Goal: Understand process/instructions: Learn about a topic

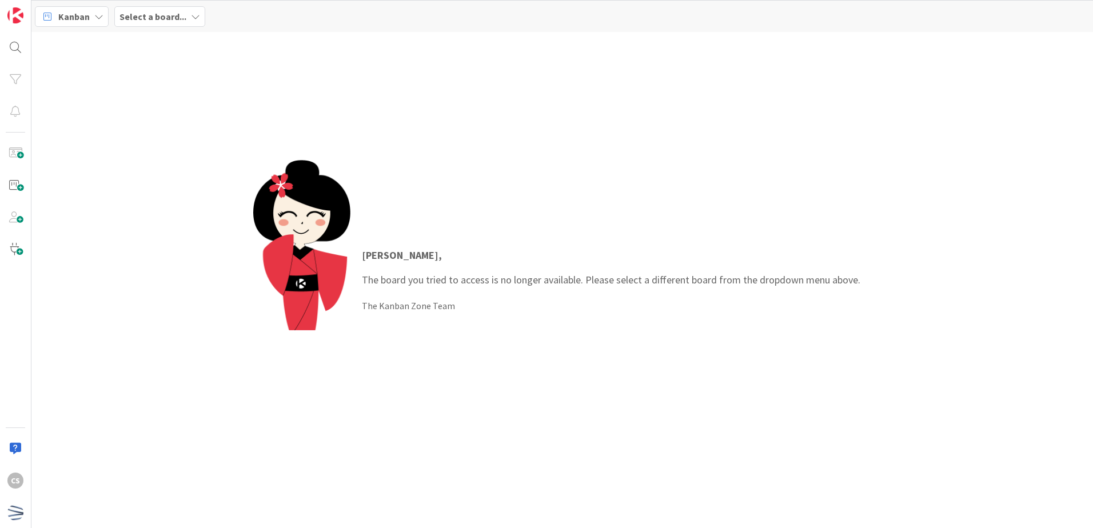
click at [174, 25] on div "Select a board..." at bounding box center [159, 16] width 91 height 21
click at [150, 46] on link at bounding box center [156, 45] width 21 height 21
click at [173, 49] on icon at bounding box center [178, 45] width 10 height 9
click at [6, 54] on div at bounding box center [15, 47] width 23 height 23
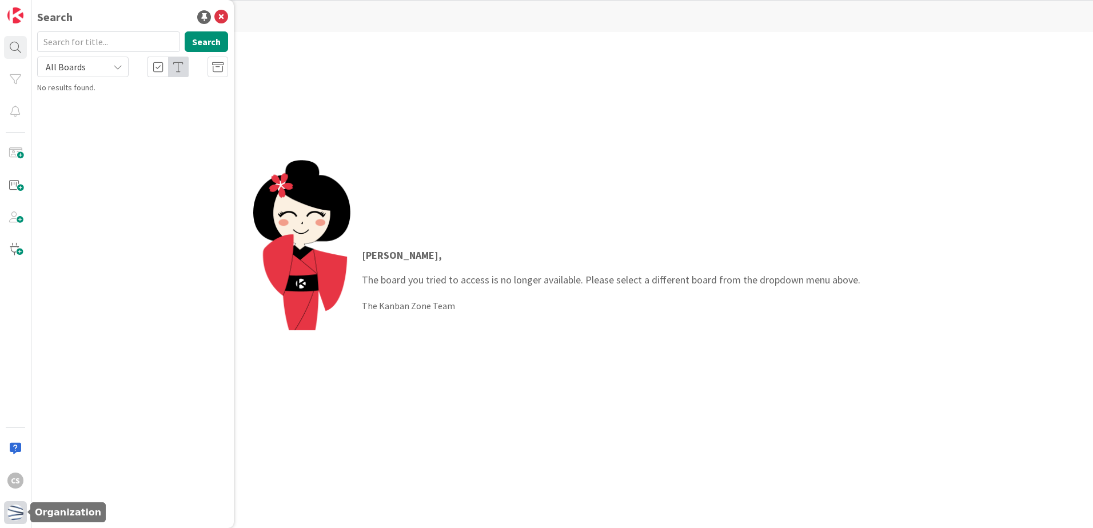
click at [14, 510] on img at bounding box center [15, 513] width 16 height 16
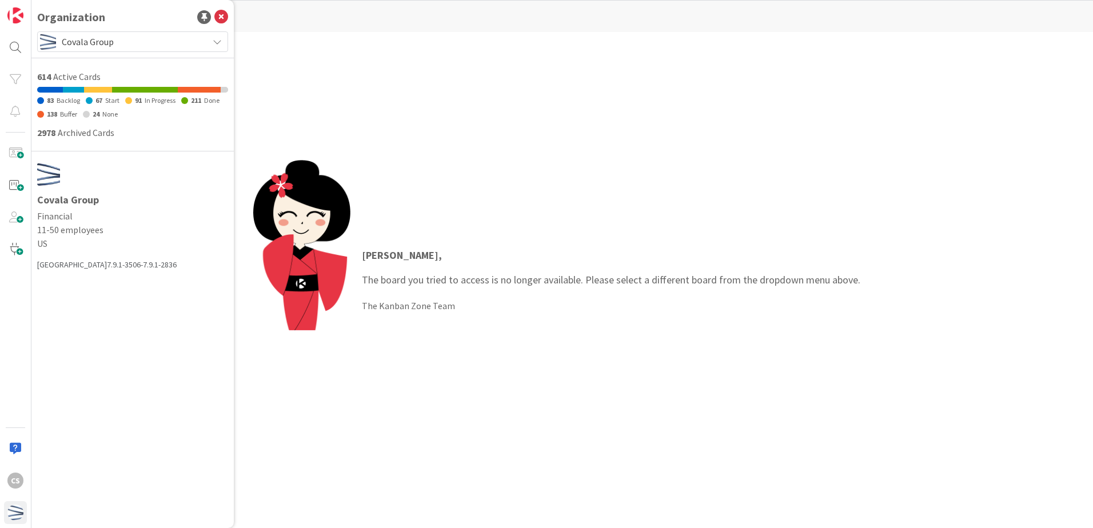
click at [55, 203] on h1 "Covala Group" at bounding box center [132, 199] width 191 height 11
click at [47, 131] on span "2978" at bounding box center [46, 132] width 18 height 11
click at [169, 31] on div "Covala Group" at bounding box center [132, 41] width 191 height 21
click at [169, 32] on div "Covala Group" at bounding box center [132, 41] width 191 height 21
click at [464, 134] on div "Clara , The board you tried to access is no longer available. Please select a d…" at bounding box center [561, 280] width 1061 height 496
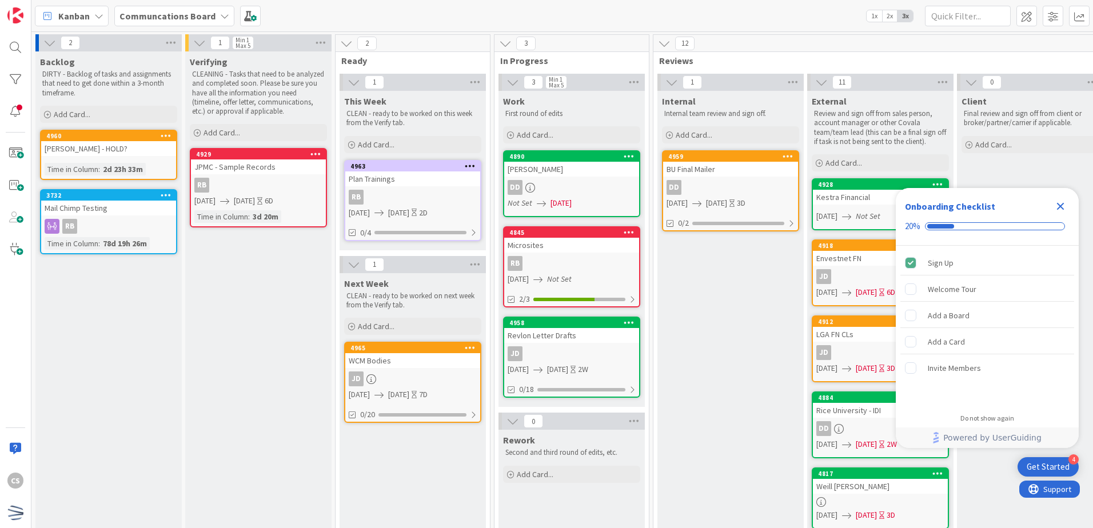
click at [276, 306] on div "Verifying CLEANING - Tasks that need to be analyzed and completed soon. Please …" at bounding box center [258, 503] width 146 height 905
click at [951, 262] on div "Sign Up" at bounding box center [941, 263] width 26 height 14
click at [945, 293] on div "Welcome Tour" at bounding box center [952, 289] width 49 height 14
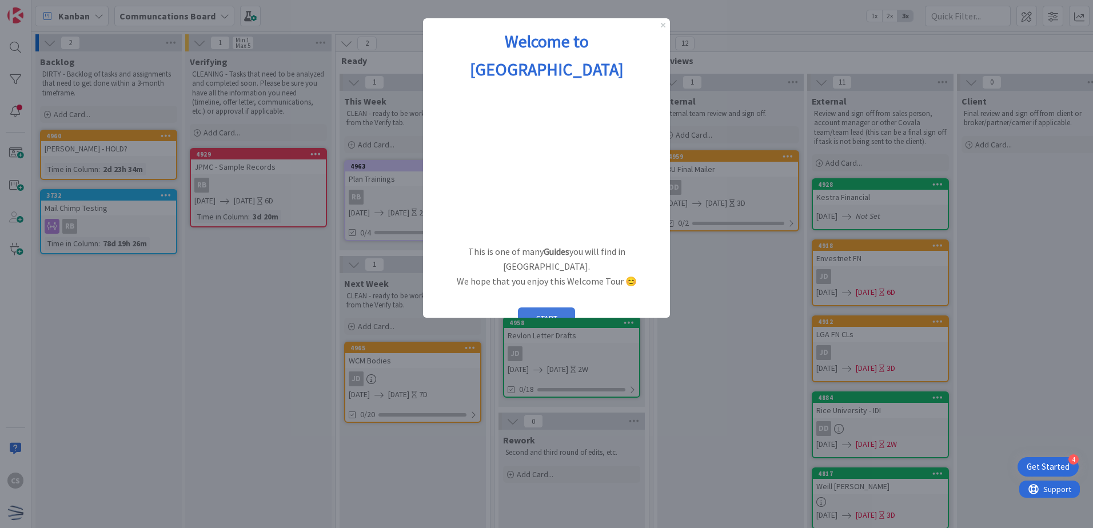
click at [556, 308] on button "START" at bounding box center [546, 319] width 57 height 22
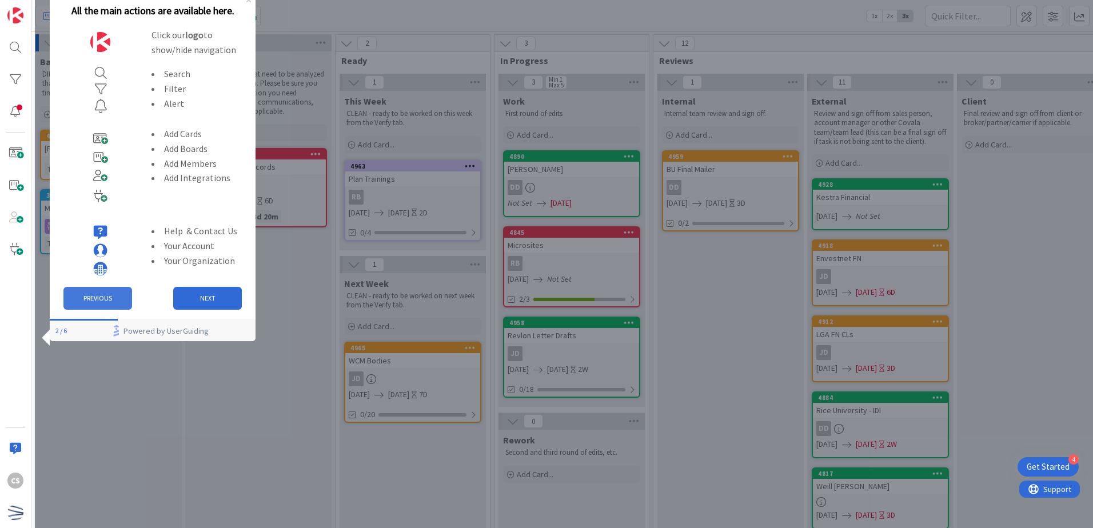
click at [113, 296] on button "PREVIOUS" at bounding box center [97, 298] width 69 height 23
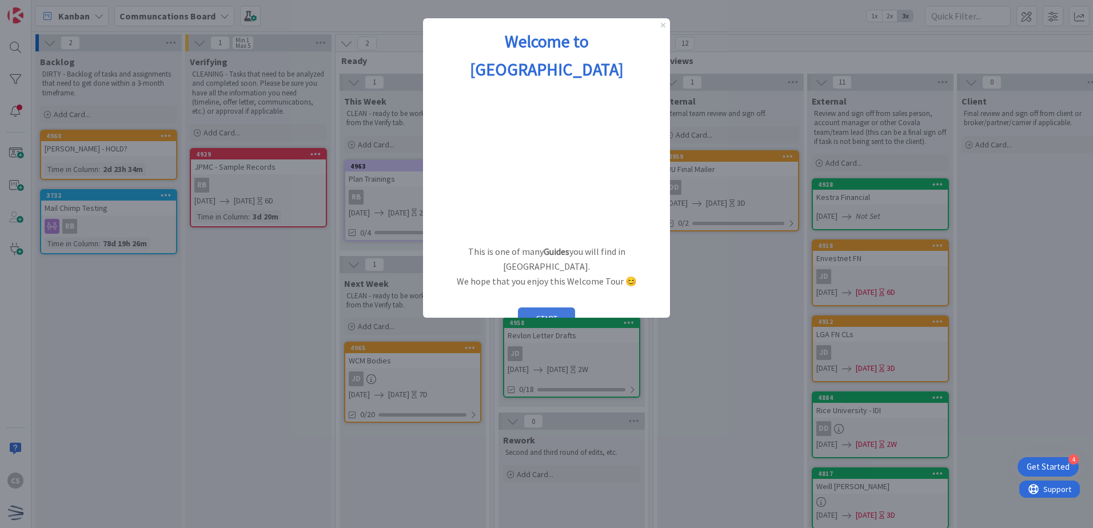
click at [562, 308] on button "START" at bounding box center [546, 319] width 57 height 22
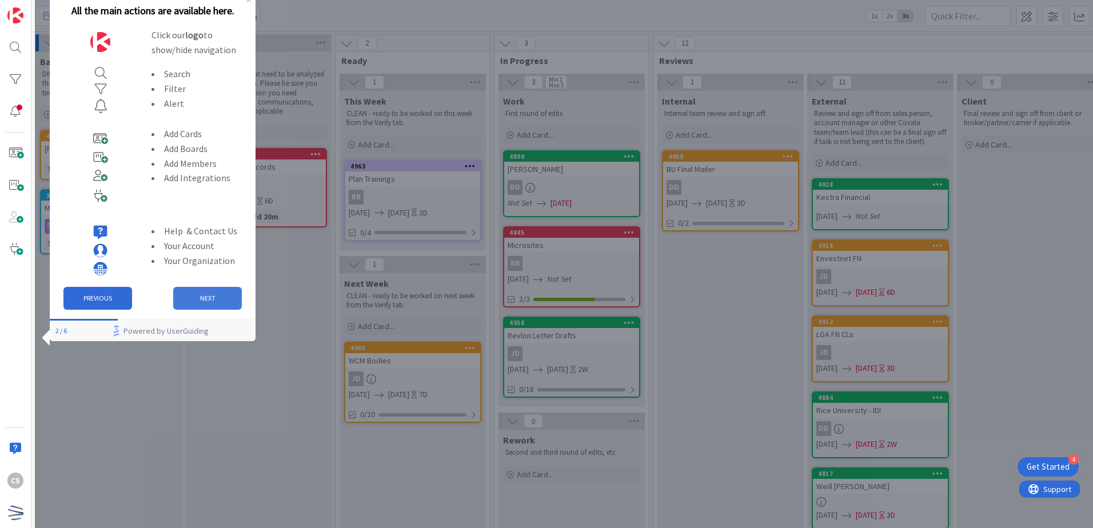
click at [212, 297] on button "NEXT" at bounding box center [207, 298] width 69 height 23
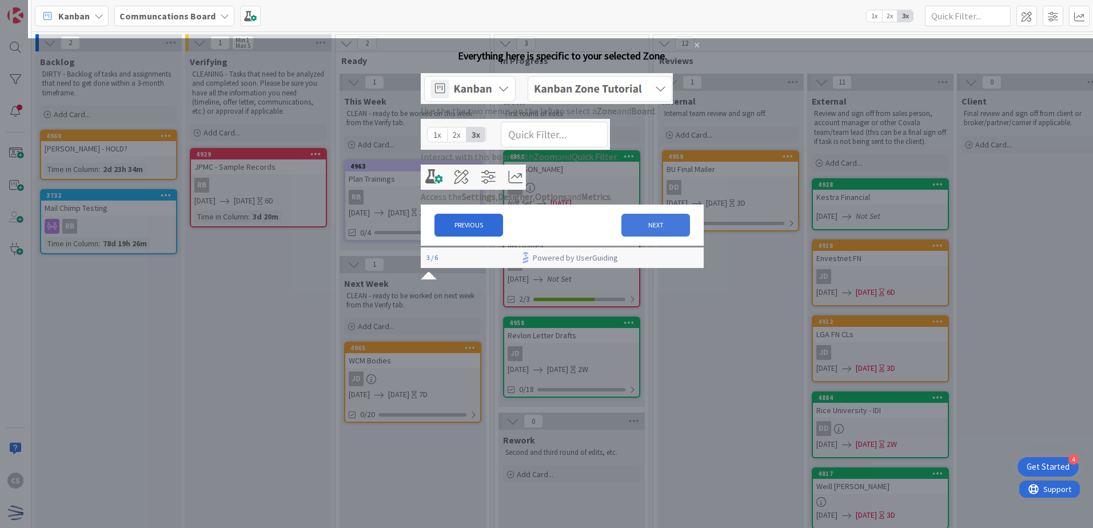
click at [639, 237] on button "NEXT" at bounding box center [655, 225] width 69 height 23
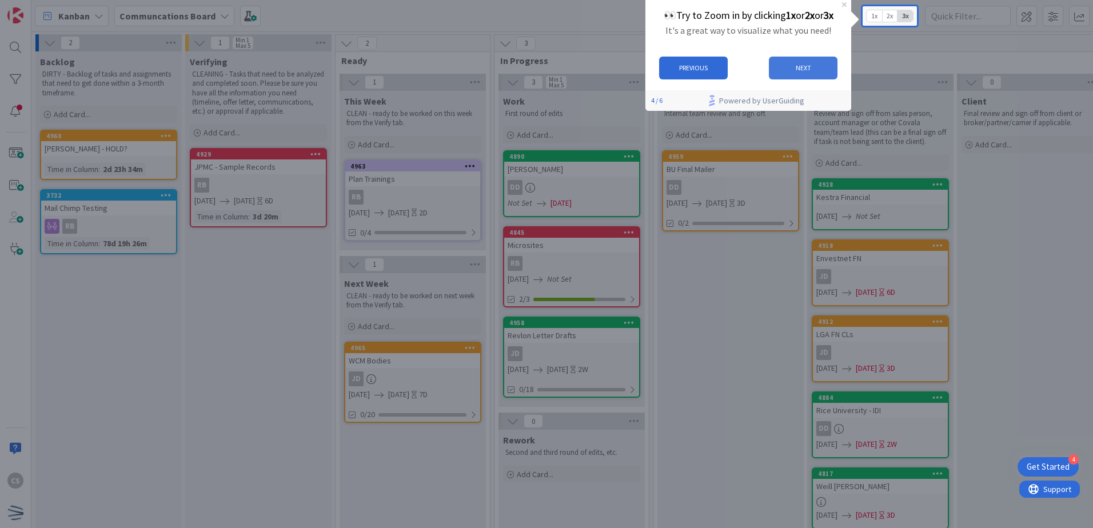
click at [816, 66] on button "NEXT" at bounding box center [803, 68] width 69 height 23
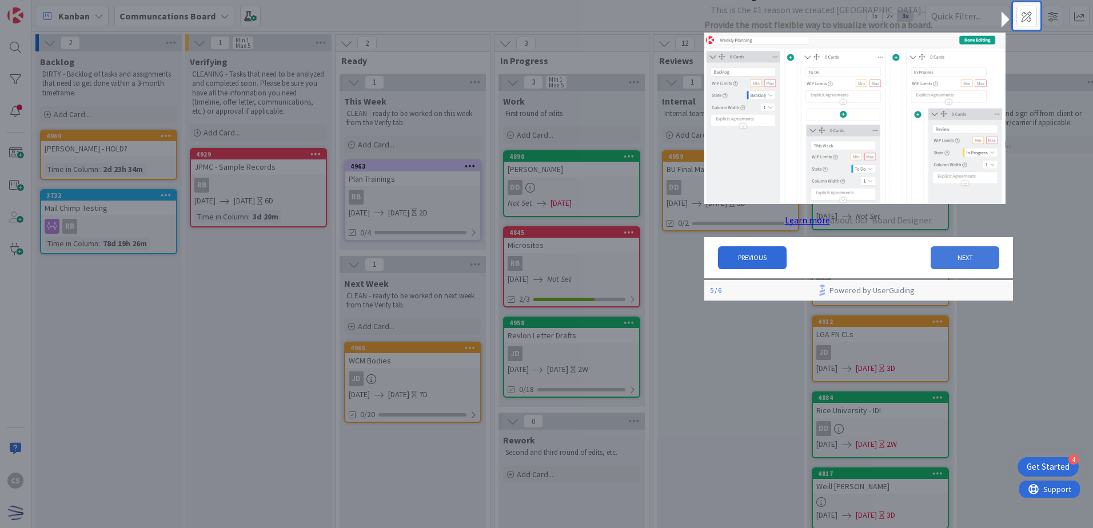
click at [962, 262] on button "NEXT" at bounding box center [965, 257] width 69 height 23
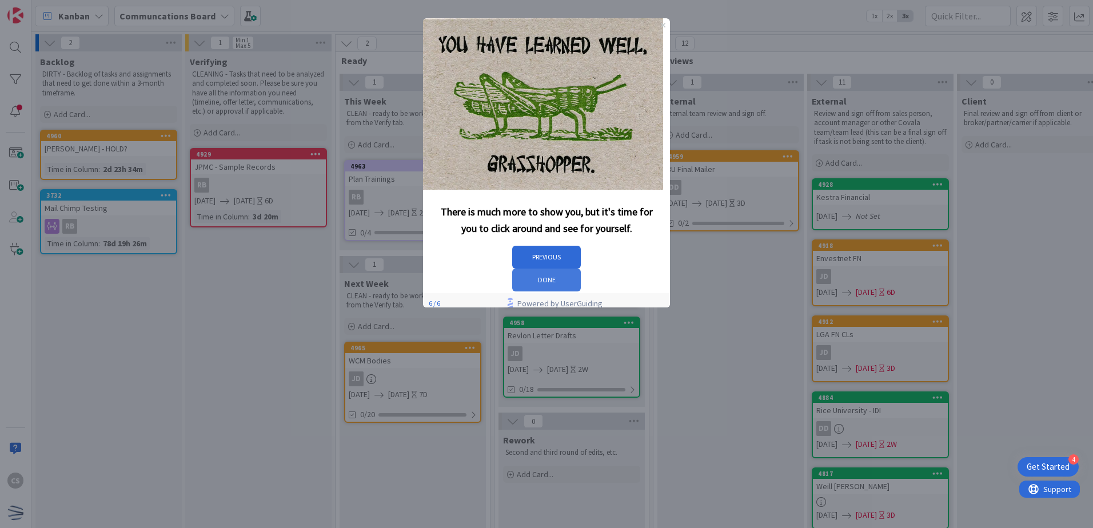
click at [581, 269] on button "DONE" at bounding box center [546, 280] width 69 height 23
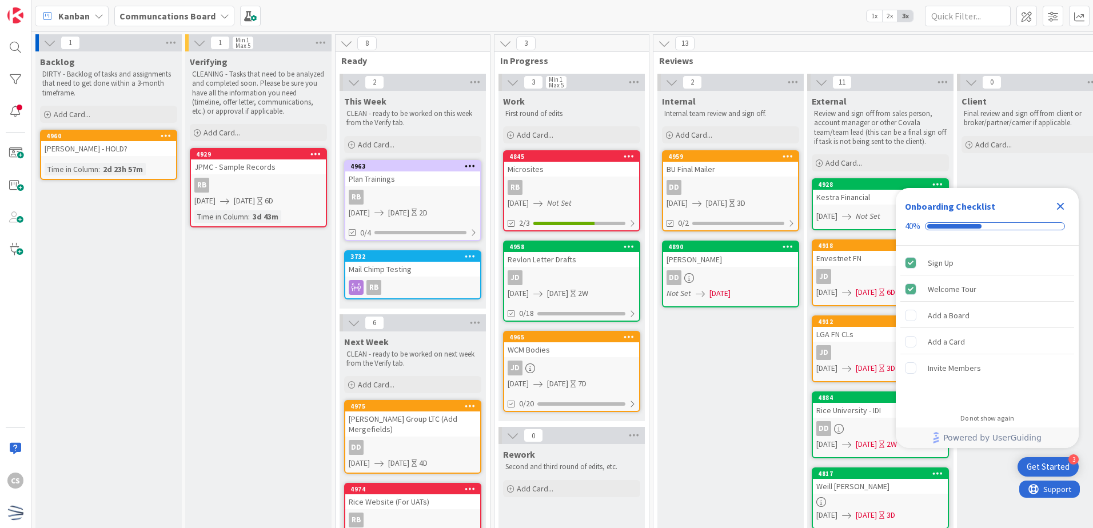
click at [1059, 198] on div "Close Checklist" at bounding box center [1060, 206] width 18 height 18
